Goal: Navigation & Orientation: Find specific page/section

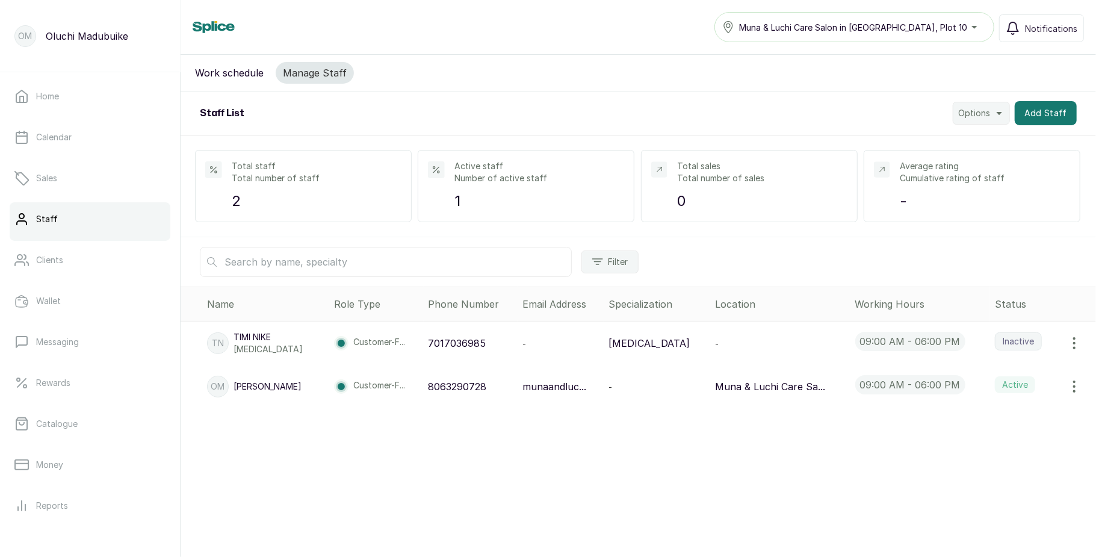
click at [213, 75] on button "Work schedule" at bounding box center [229, 73] width 83 height 22
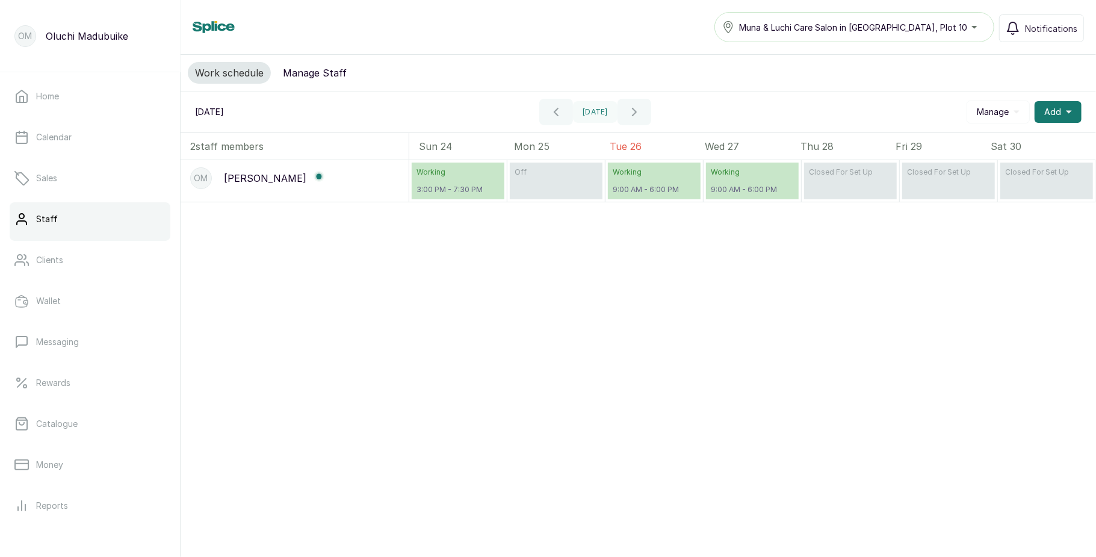
click at [293, 75] on button "Manage Staff" at bounding box center [315, 73] width 78 height 22
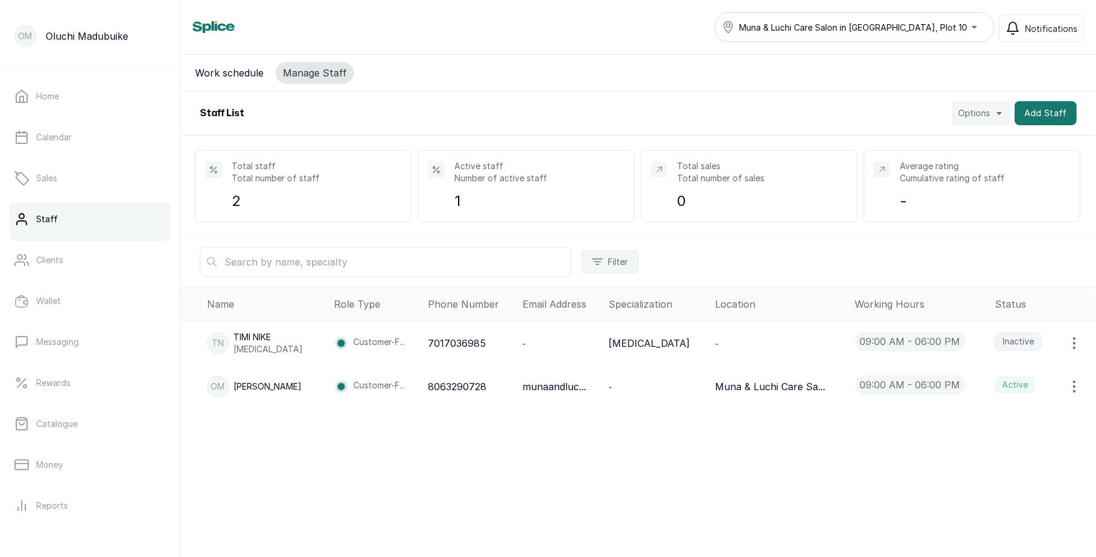
click at [1068, 344] on icon "button" at bounding box center [1075, 343] width 14 height 14
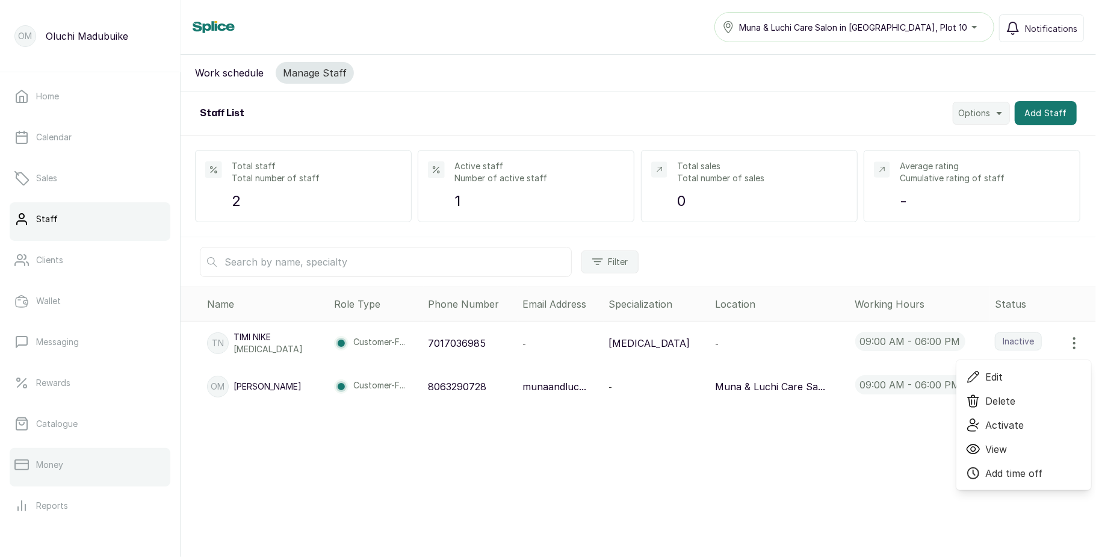
scroll to position [135, 0]
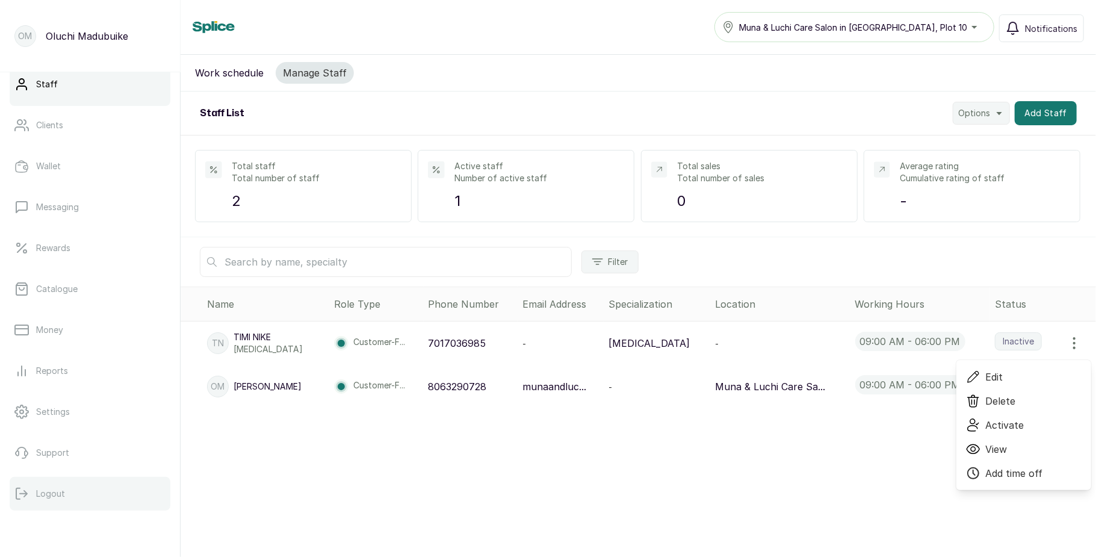
click at [49, 488] on p "Logout" at bounding box center [50, 494] width 29 height 12
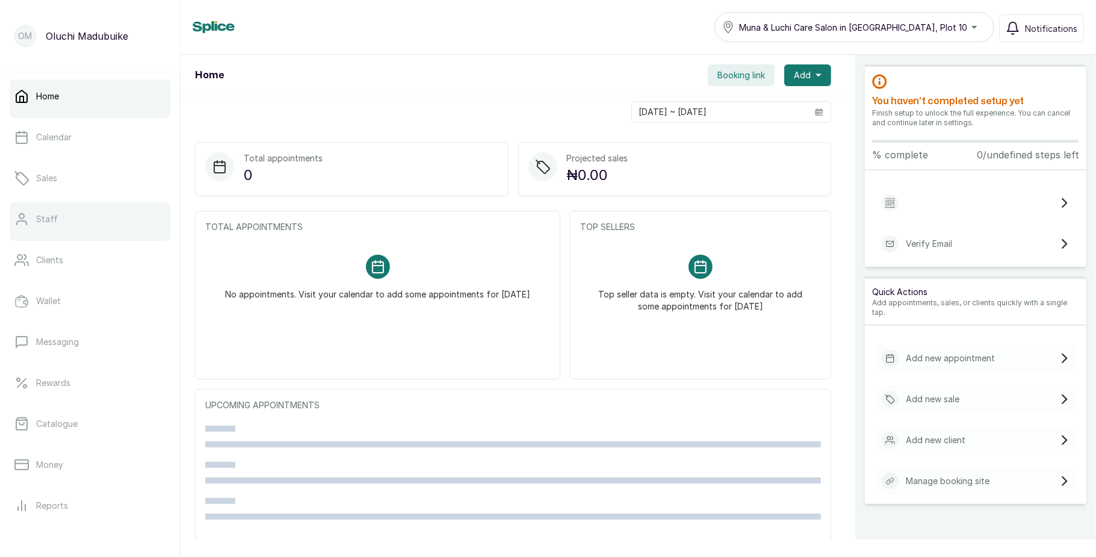
click at [63, 220] on link "Staff" at bounding box center [90, 219] width 161 height 34
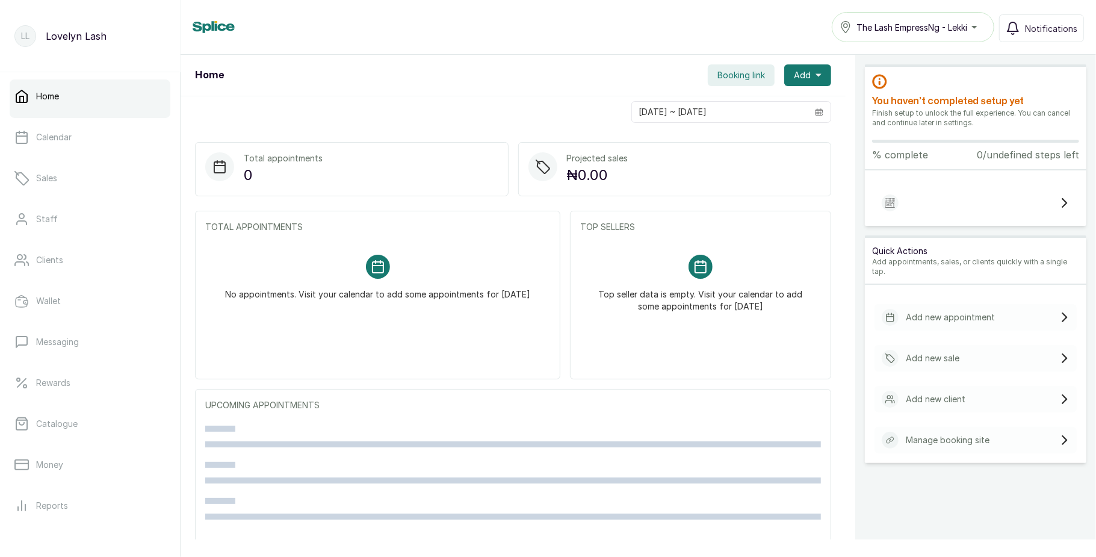
click at [897, 26] on span "The Lash EmpressNg - Lekki" at bounding box center [912, 27] width 111 height 13
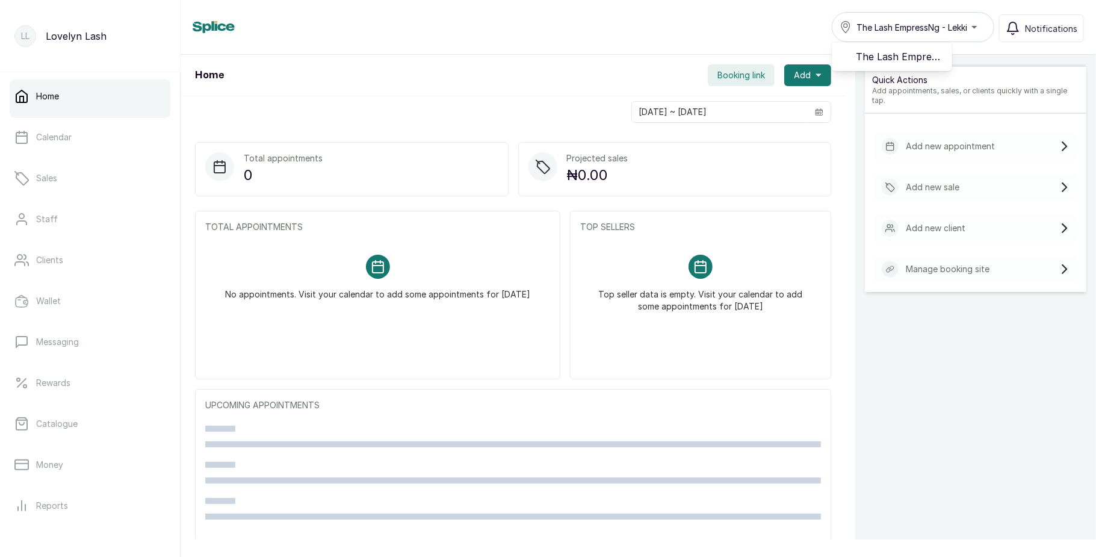
click at [897, 26] on span "The Lash EmpressNg - Lekki" at bounding box center [912, 27] width 111 height 13
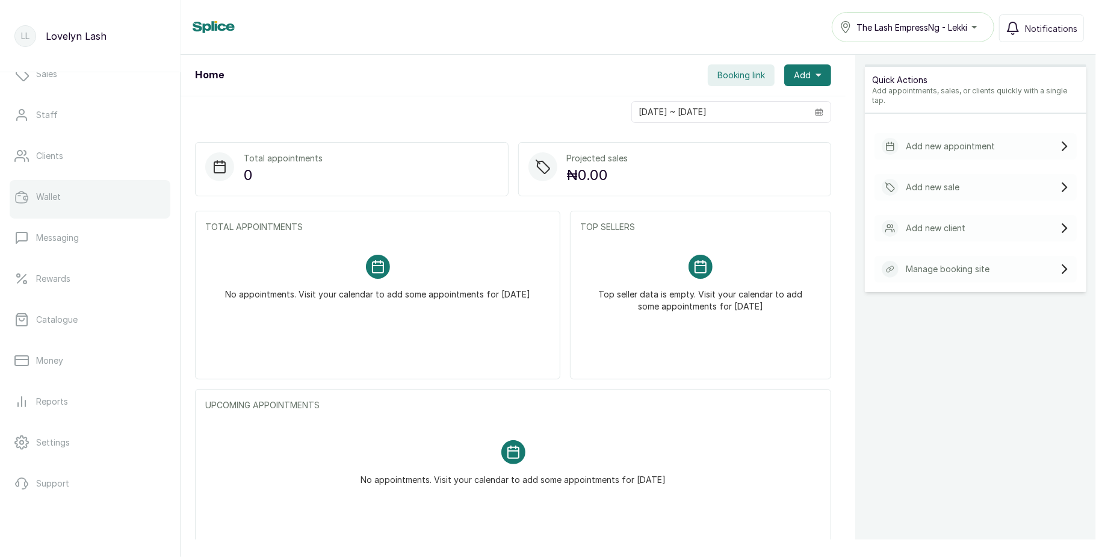
scroll to position [135, 0]
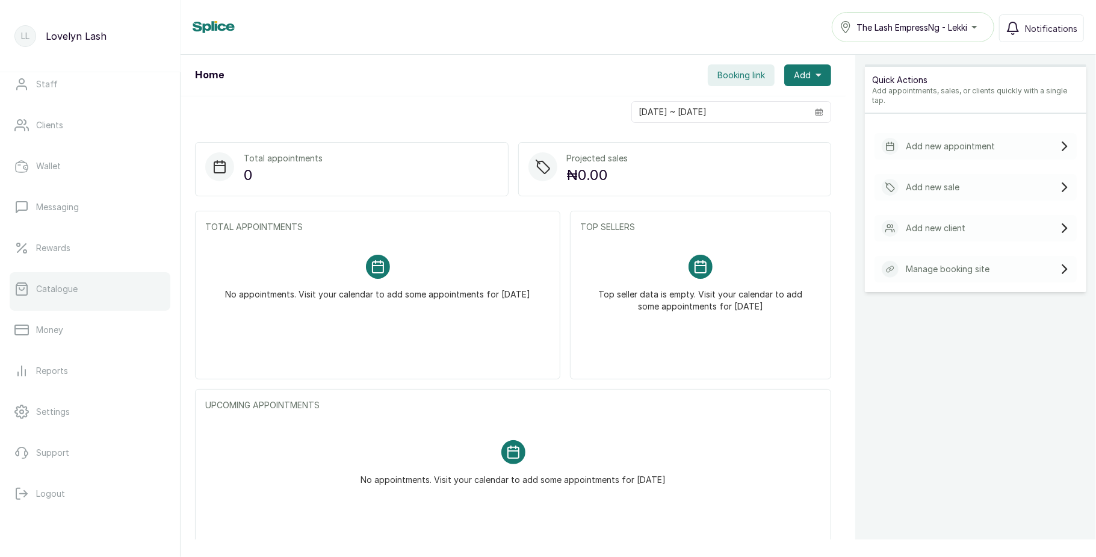
click at [75, 296] on link "Catalogue" at bounding box center [90, 289] width 161 height 34
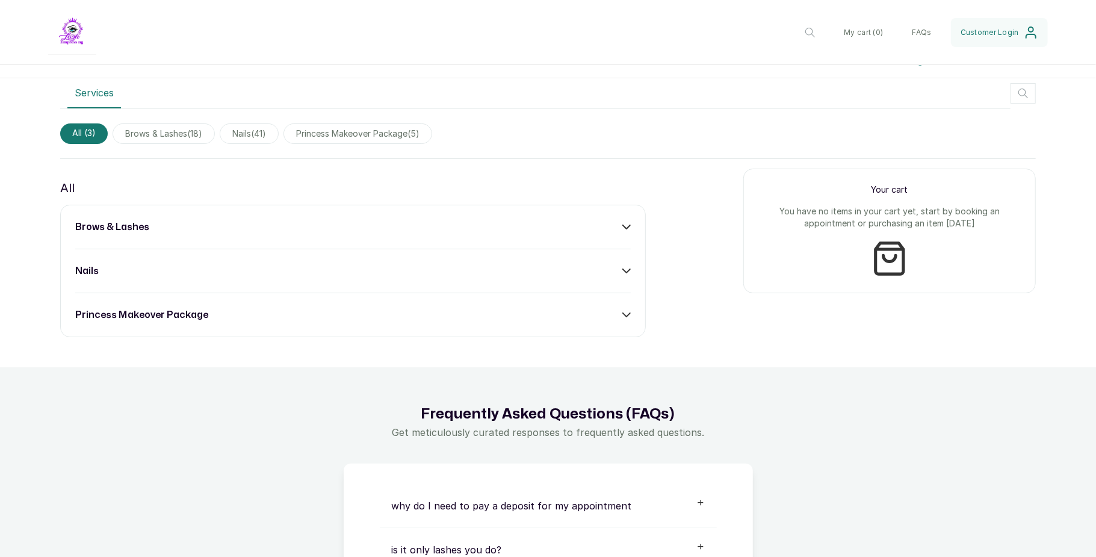
scroll to position [660, 0]
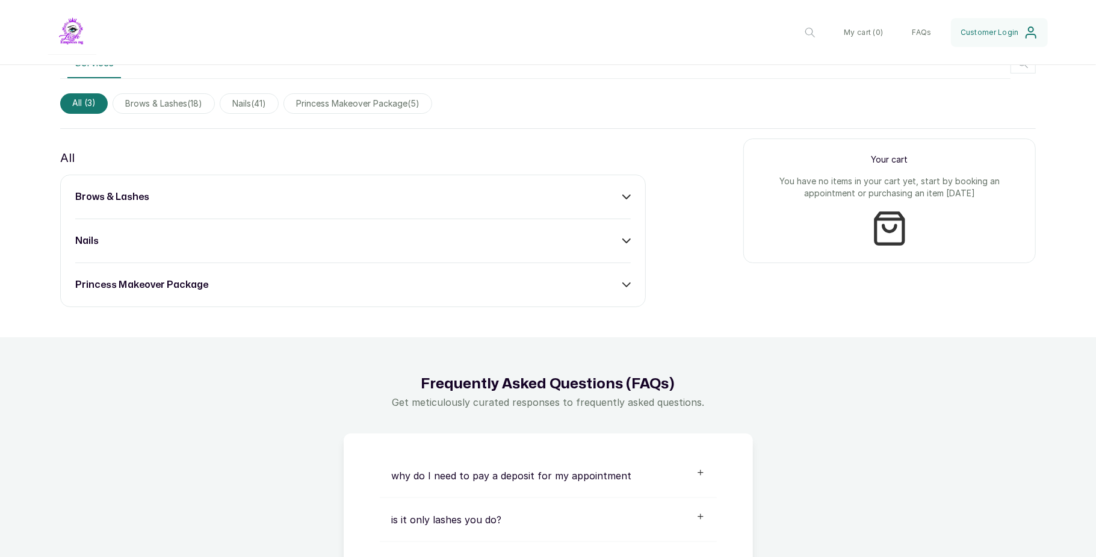
click at [623, 196] on icon at bounding box center [627, 197] width 8 height 8
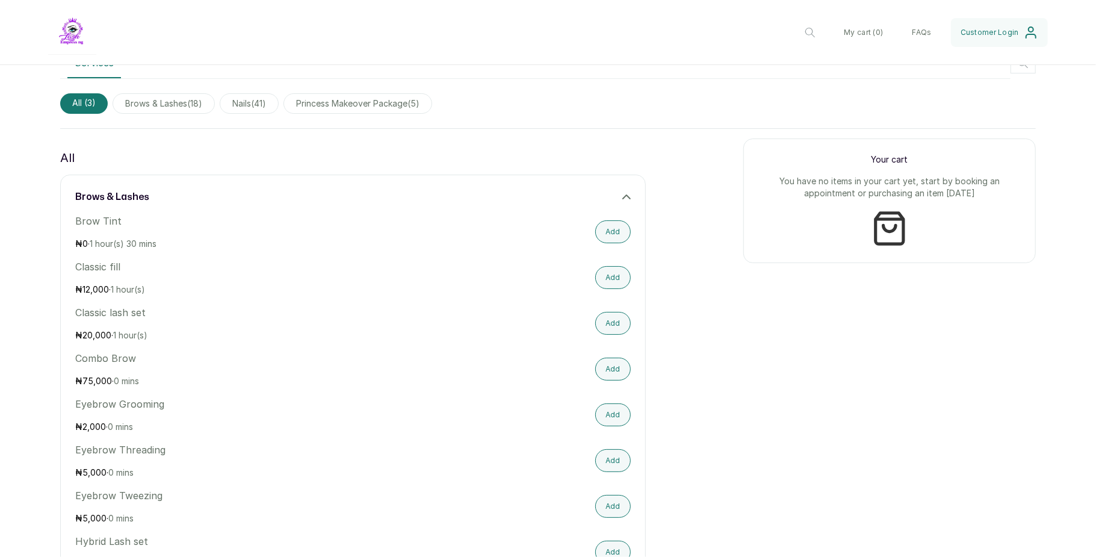
click at [623, 196] on icon at bounding box center [626, 197] width 7 height 4
